Goal: Transaction & Acquisition: Purchase product/service

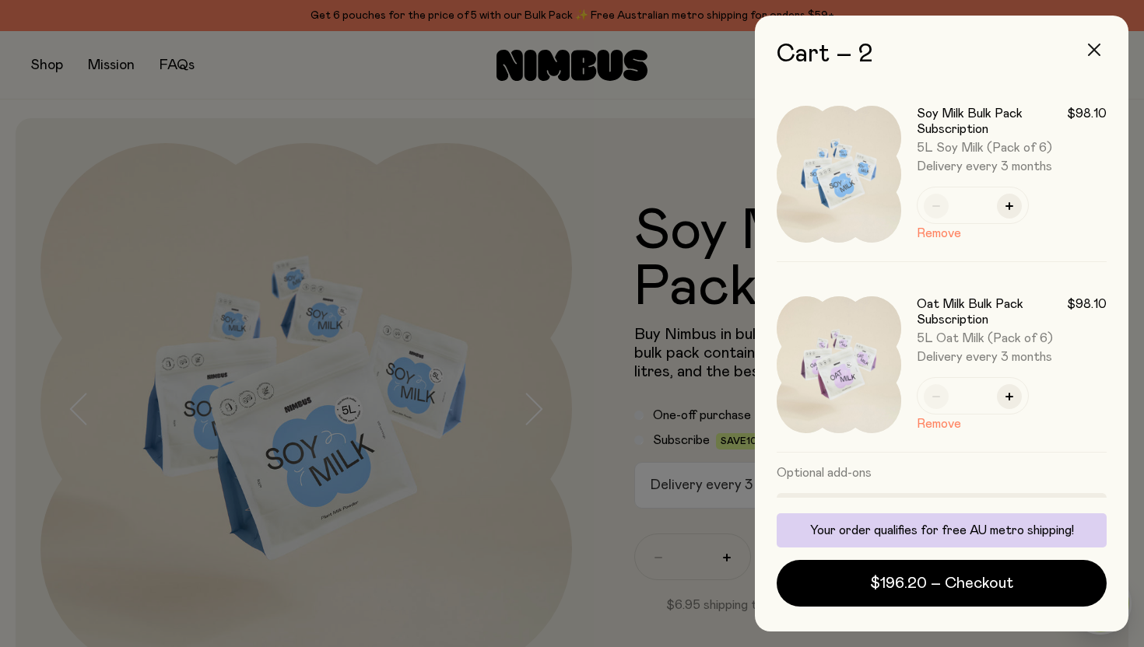
click at [1094, 44] on icon "button" at bounding box center [1094, 50] width 12 height 12
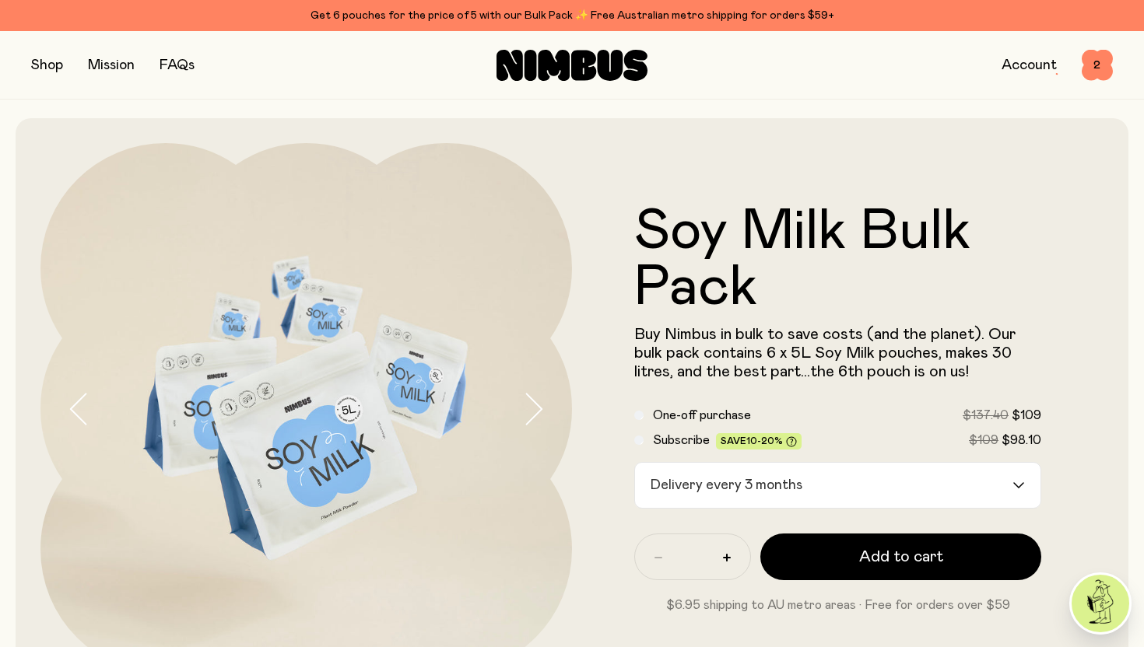
click at [175, 63] on link "FAQs" at bounding box center [177, 65] width 35 height 14
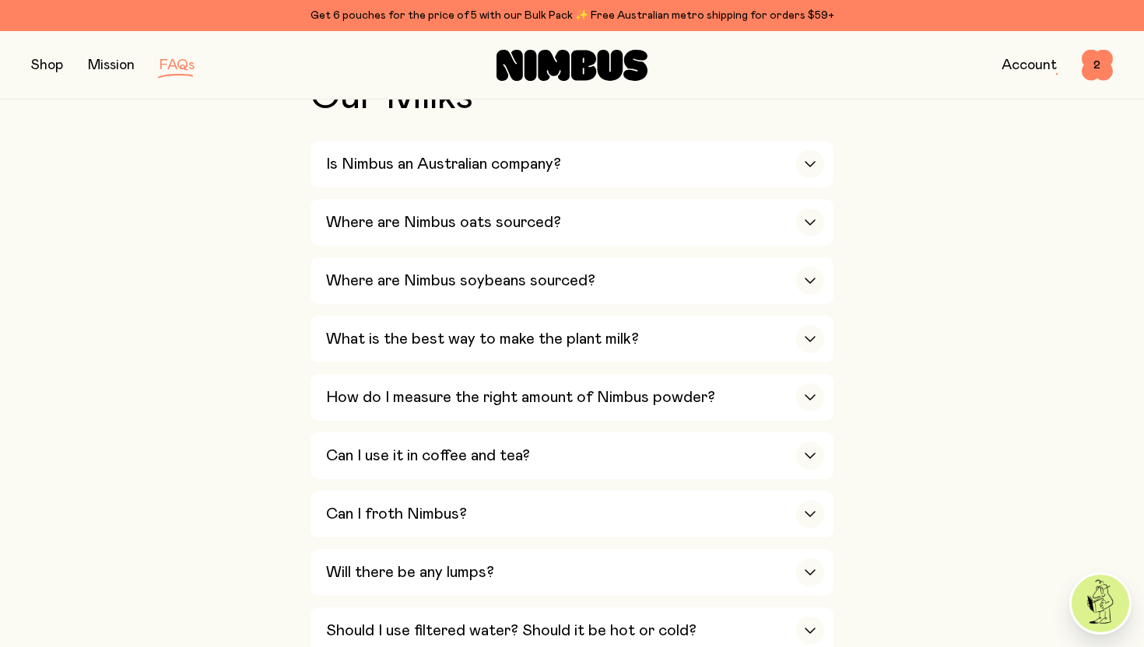
scroll to position [405, 0]
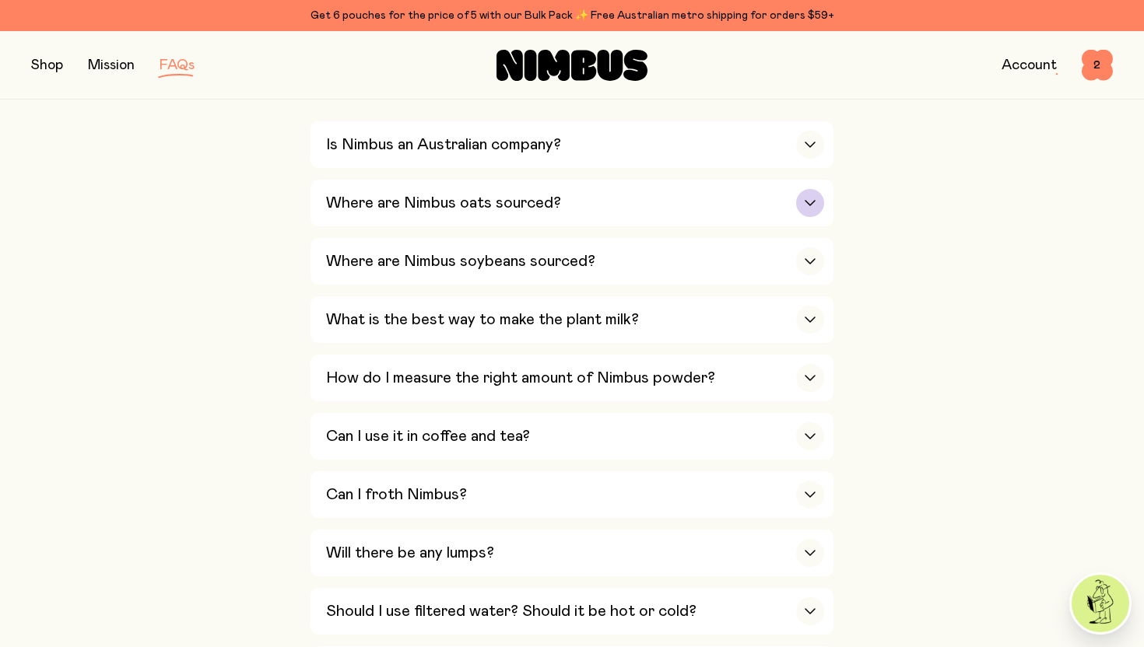
click at [809, 209] on div "button" at bounding box center [810, 203] width 28 height 28
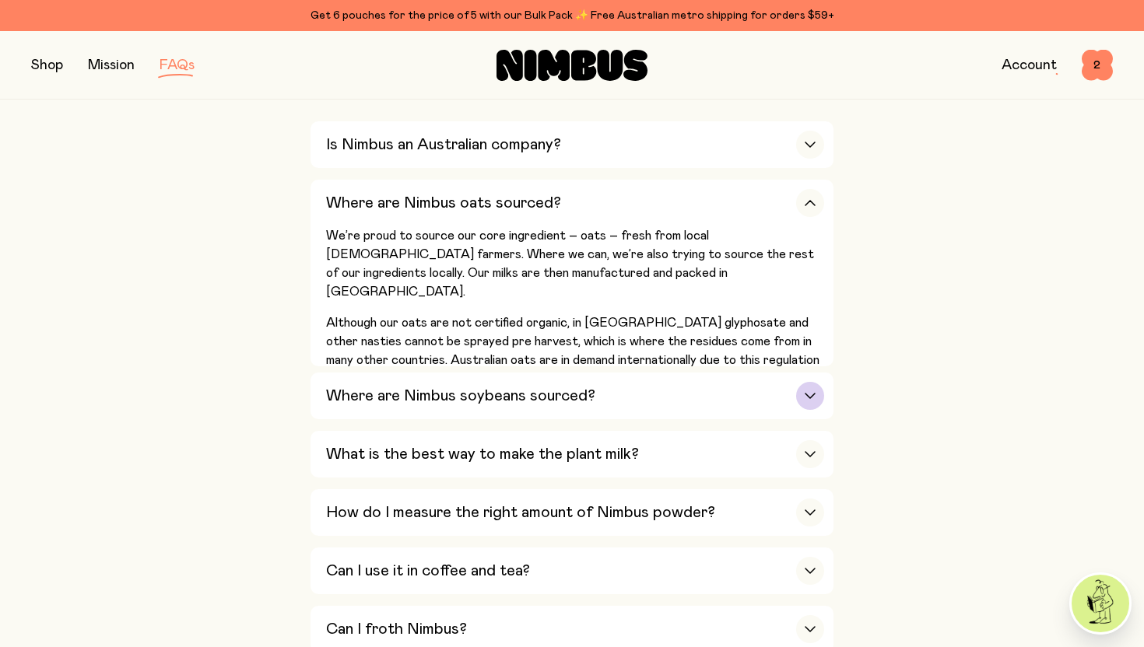
click at [807, 391] on div "button" at bounding box center [810, 396] width 28 height 28
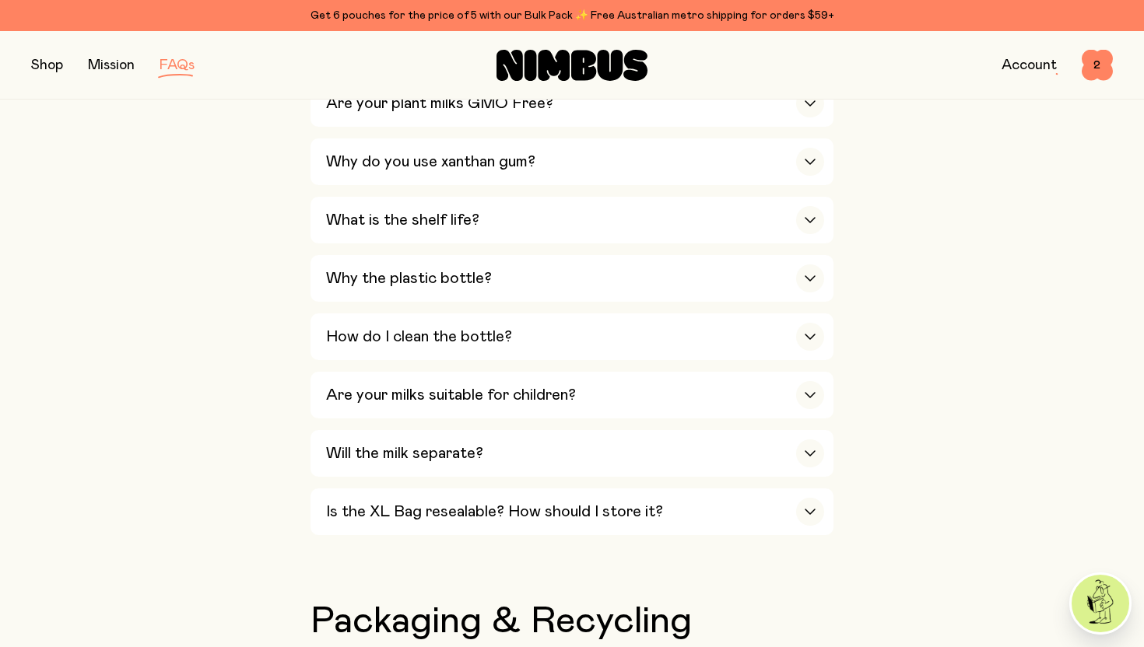
scroll to position [1276, 0]
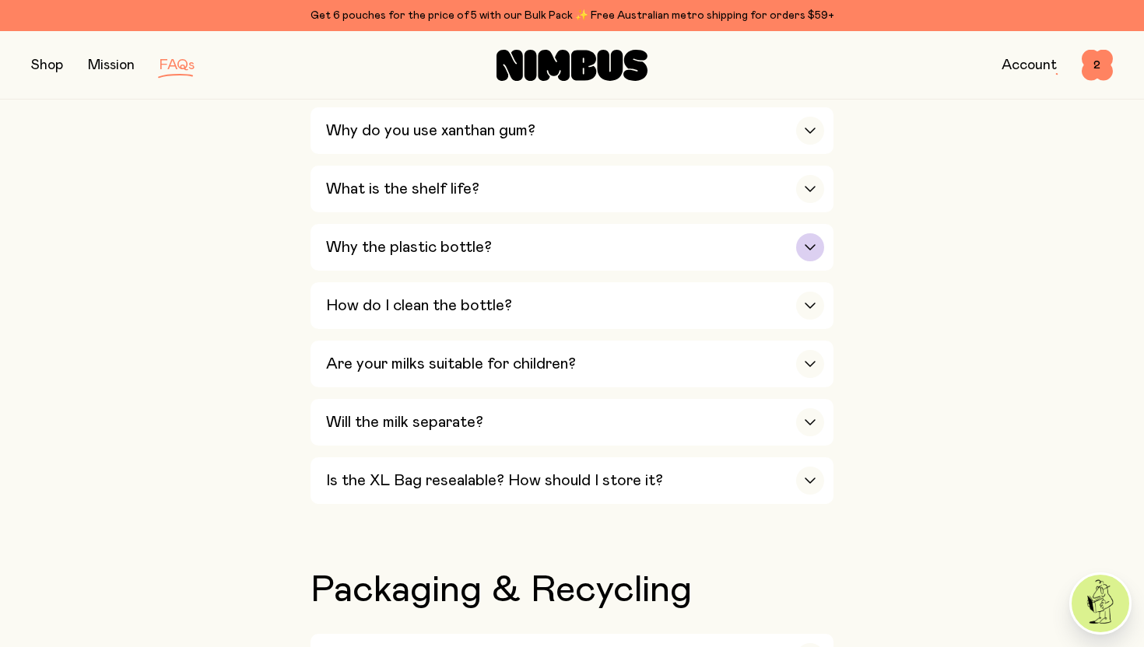
click at [813, 249] on icon "button" at bounding box center [810, 247] width 12 height 6
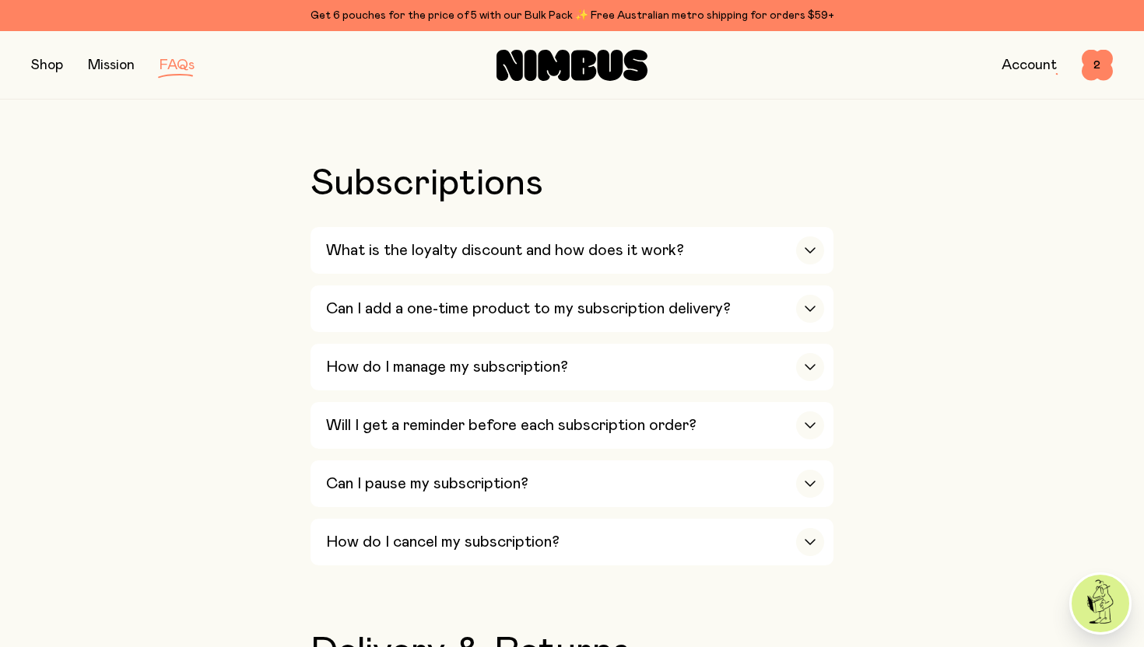
scroll to position [2259, 0]
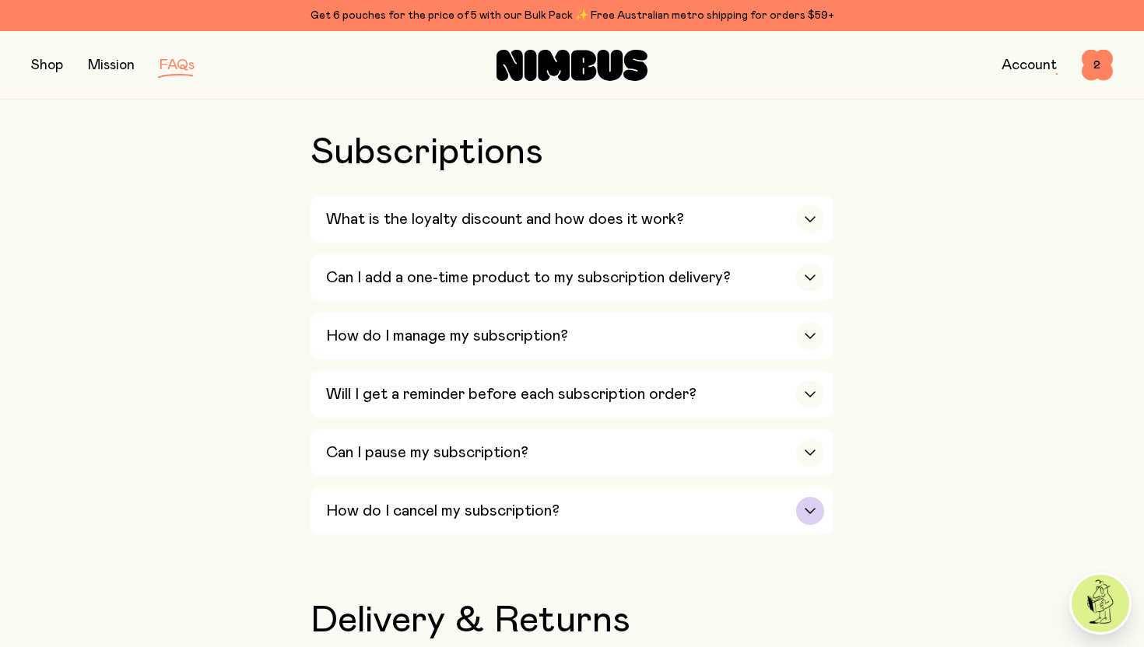
click at [810, 514] on icon "button" at bounding box center [810, 511] width 12 height 6
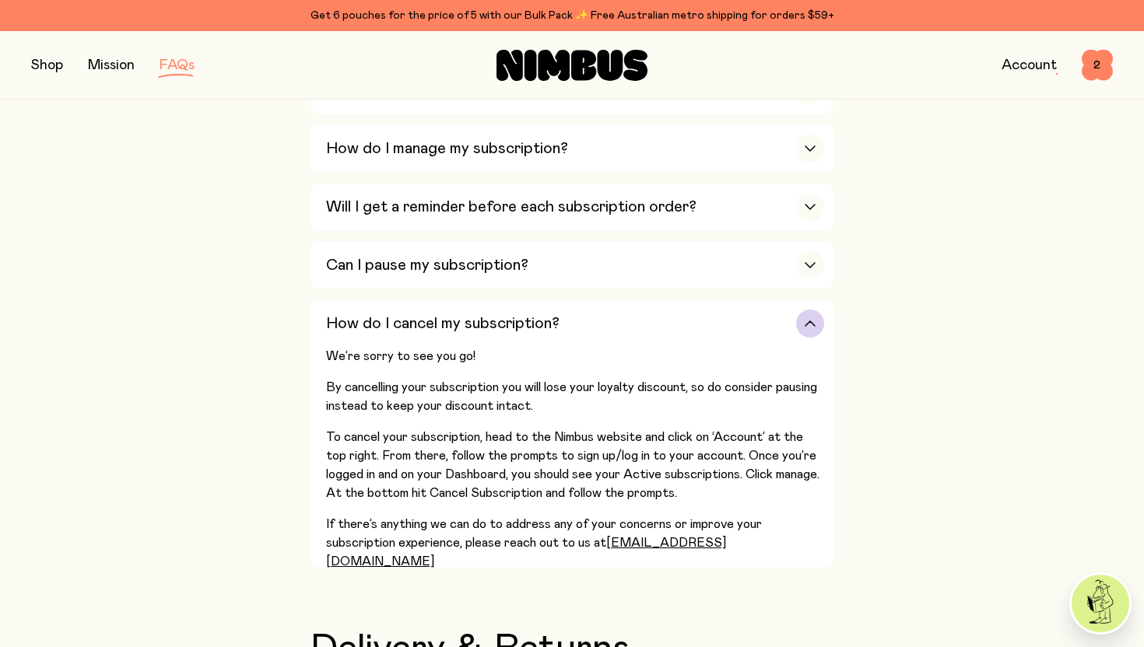
scroll to position [2477, 0]
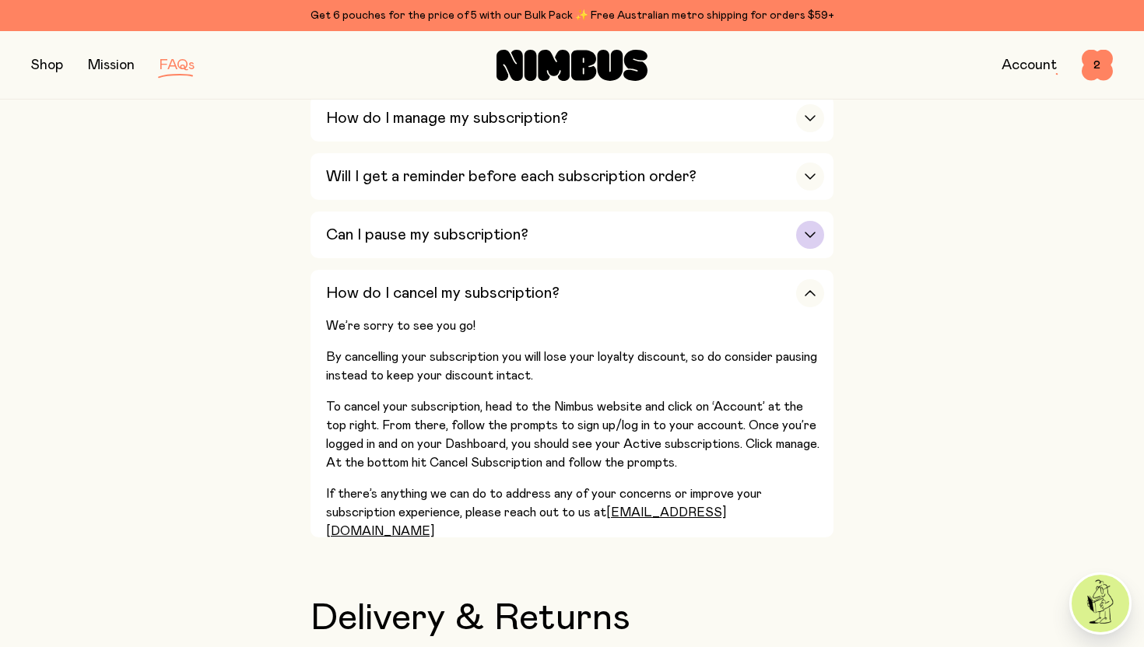
click at [806, 249] on div "button" at bounding box center [810, 235] width 28 height 28
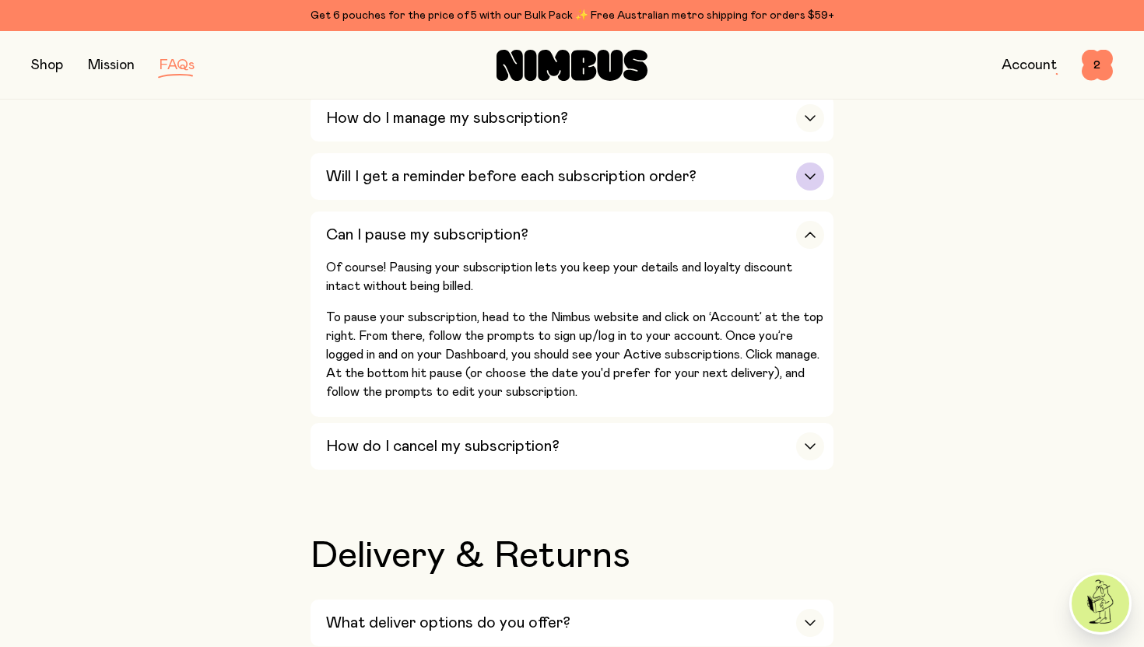
click at [811, 180] on icon "button" at bounding box center [810, 177] width 12 height 6
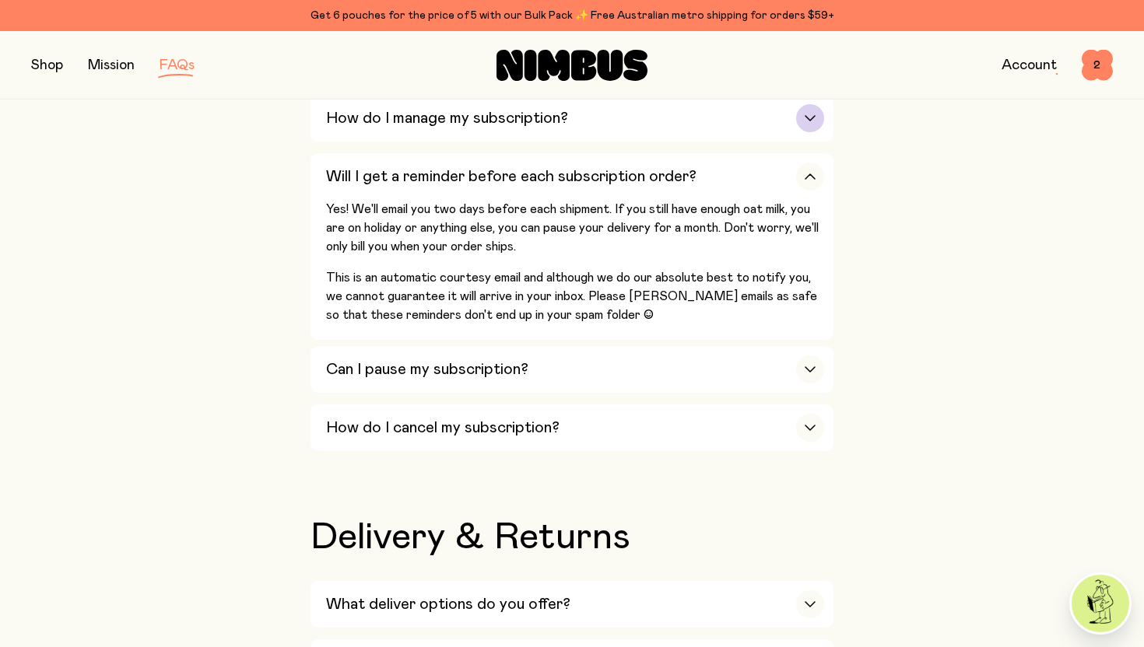
click at [813, 130] on div "button" at bounding box center [810, 118] width 28 height 28
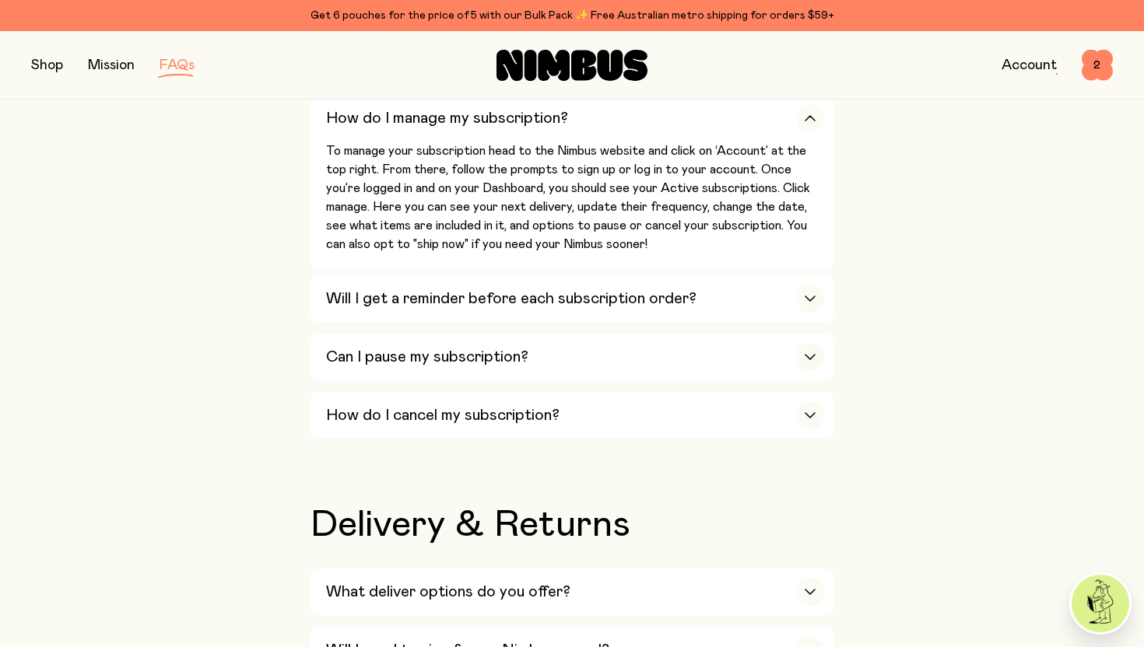
click at [1106, 68] on span "2" at bounding box center [1097, 65] width 31 height 31
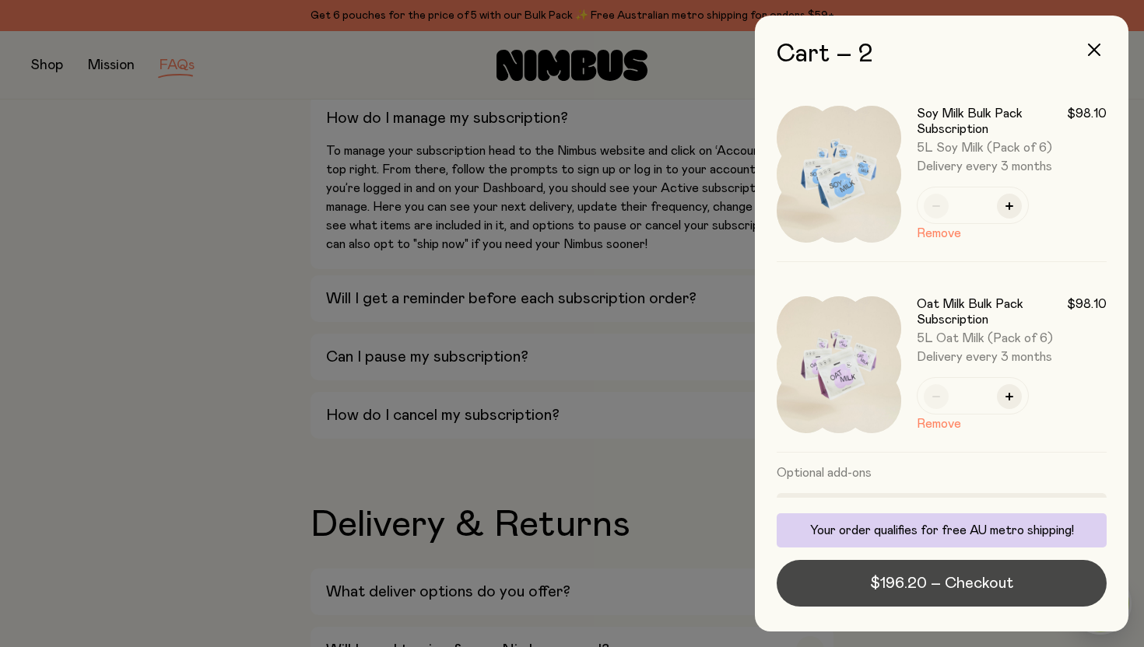
click at [991, 595] on button "$196.20 – Checkout" at bounding box center [942, 583] width 330 height 47
